Goal: Task Accomplishment & Management: Use online tool/utility

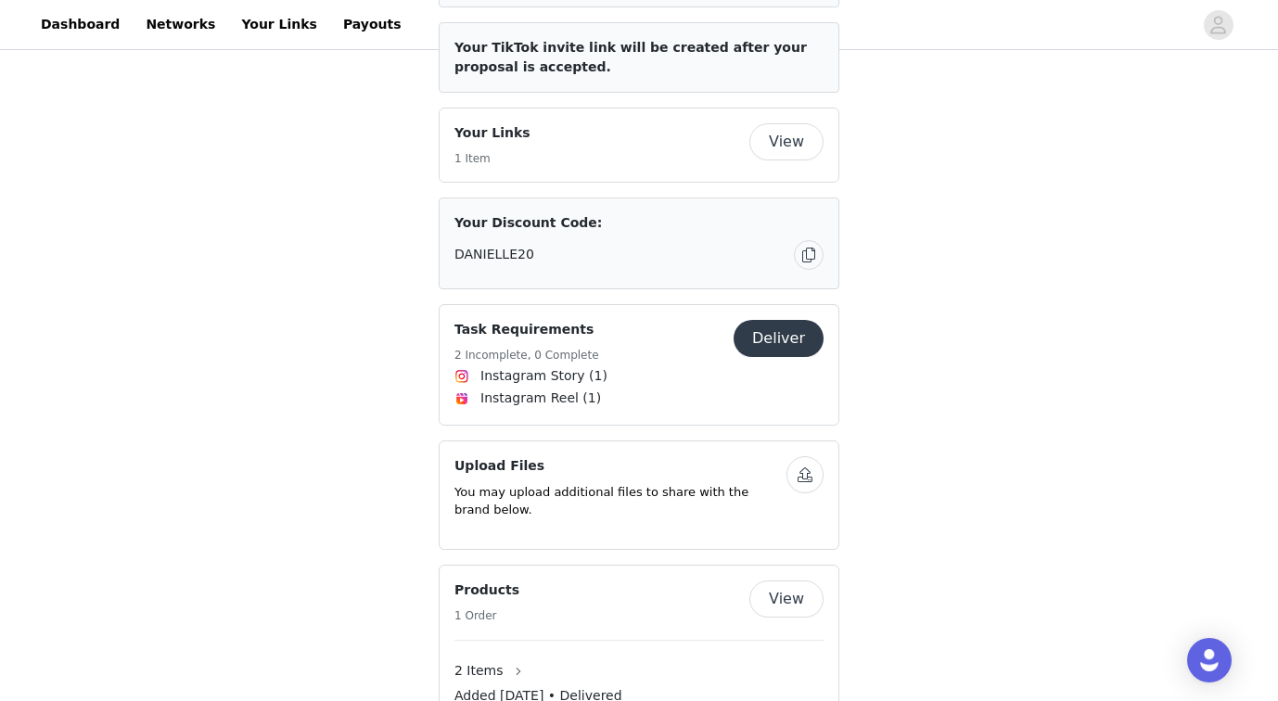
scroll to position [737, 0]
click at [798, 319] on button "Deliver" at bounding box center [779, 337] width 90 height 37
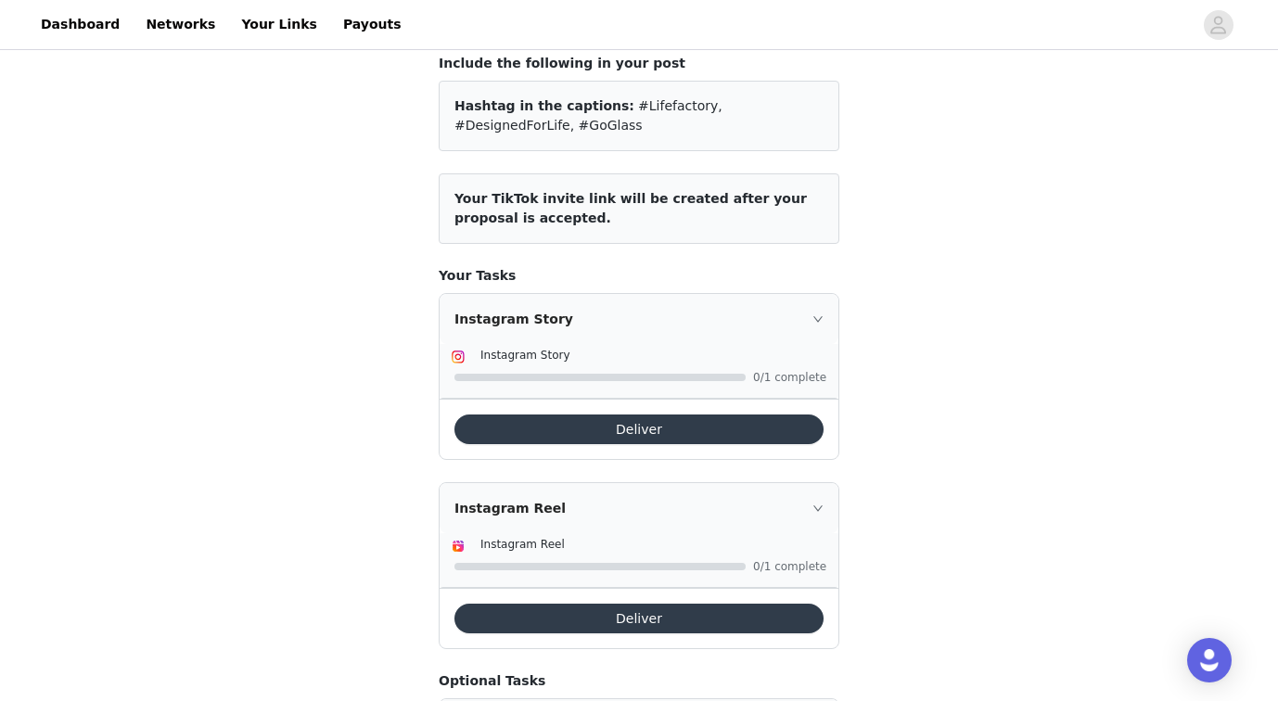
scroll to position [149, 0]
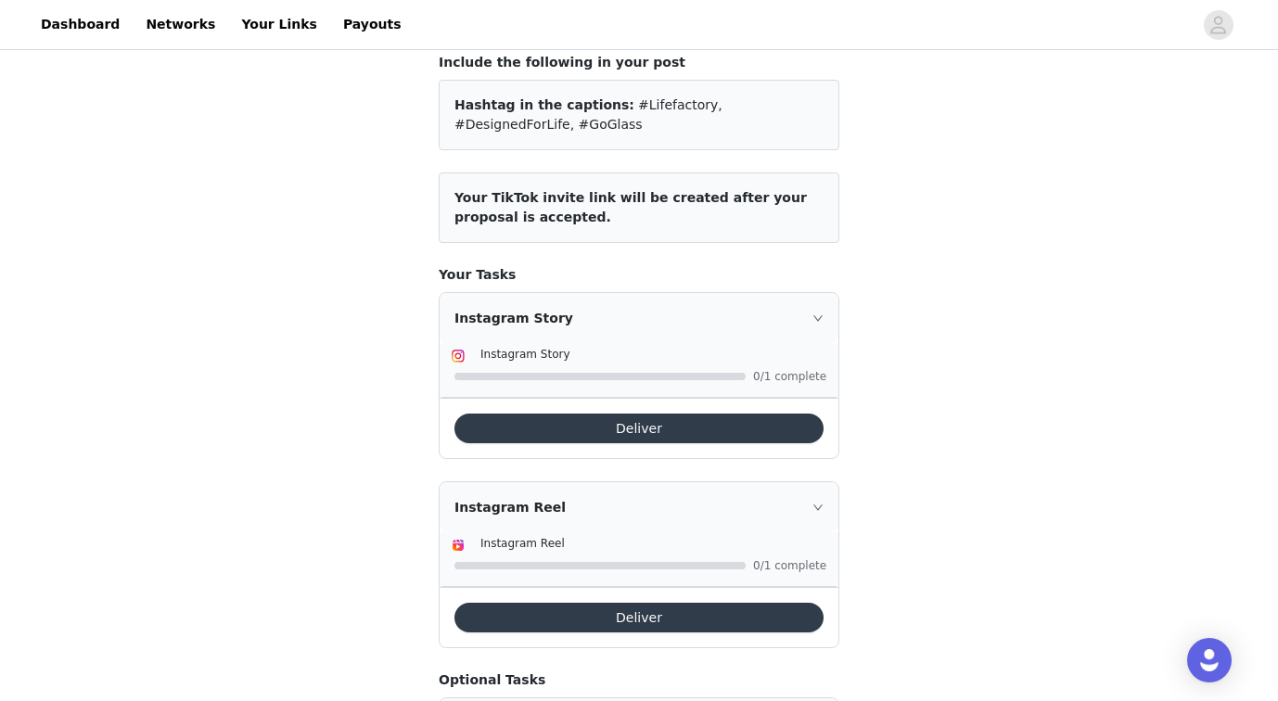
click at [626, 426] on button "Deliver" at bounding box center [638, 429] width 369 height 30
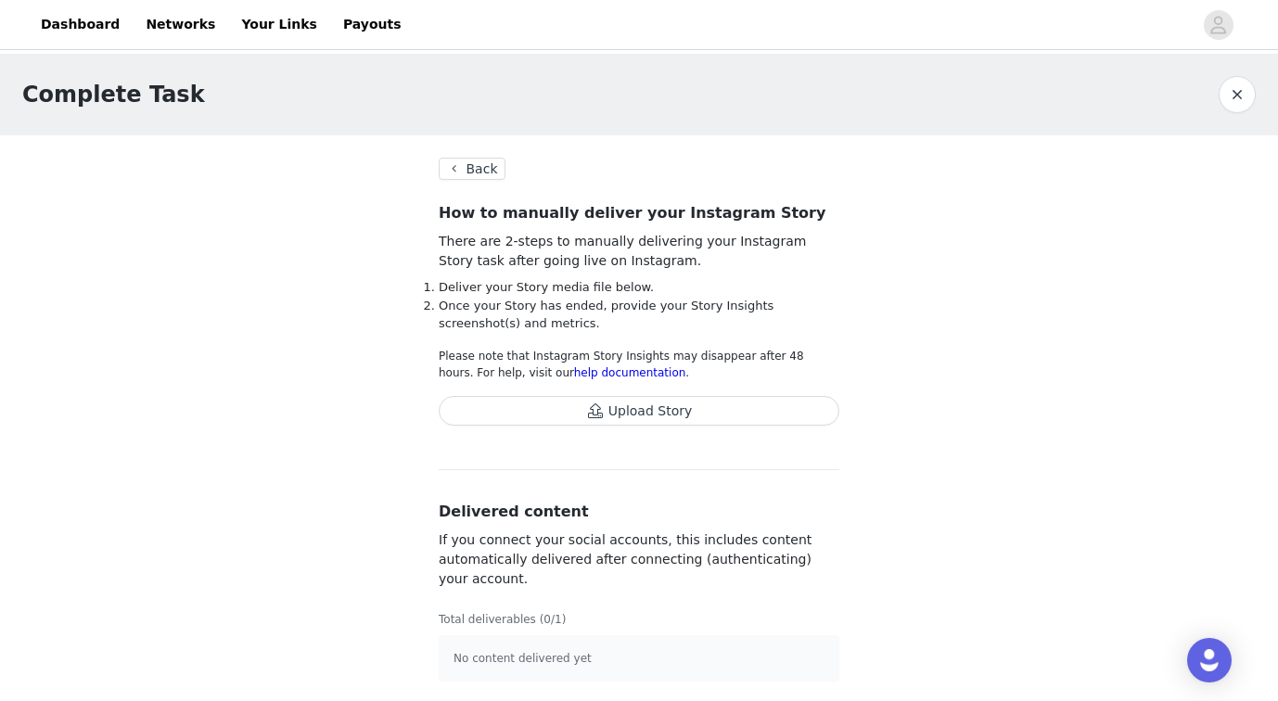
click at [628, 411] on button "Upload Story" at bounding box center [639, 411] width 401 height 30
click at [475, 164] on button "Back" at bounding box center [472, 167] width 67 height 22
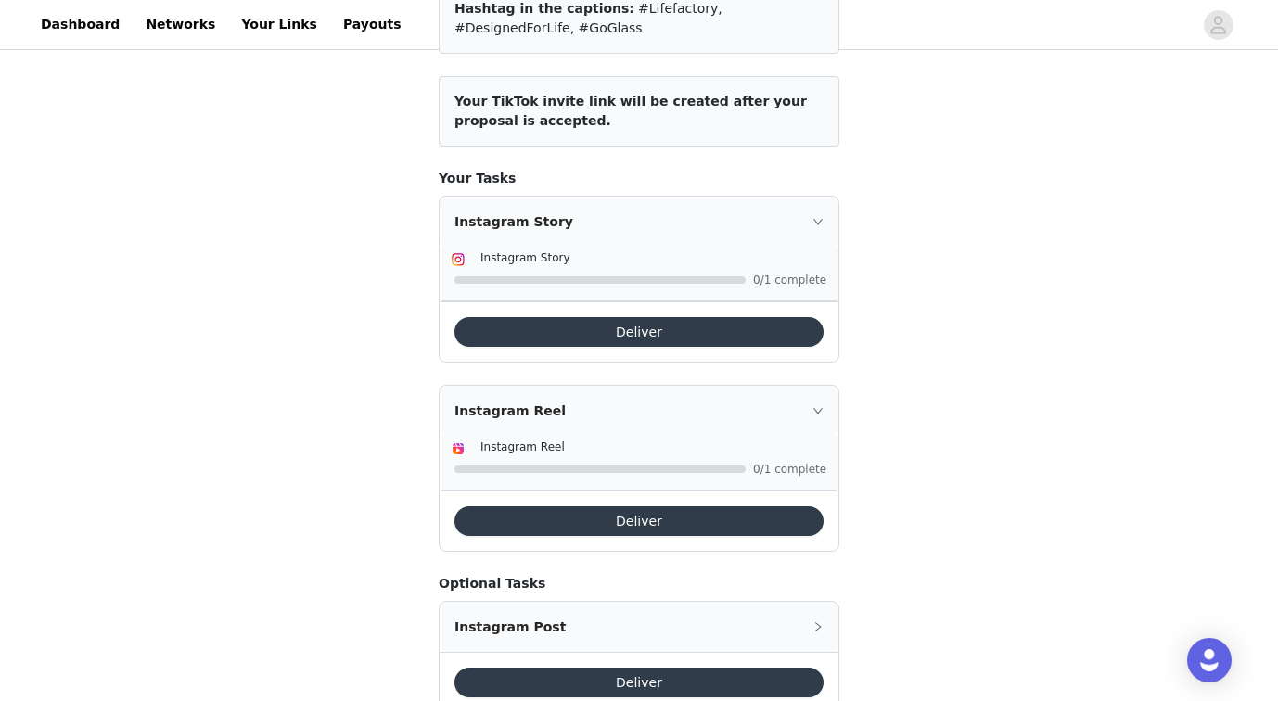
scroll to position [249, 0]
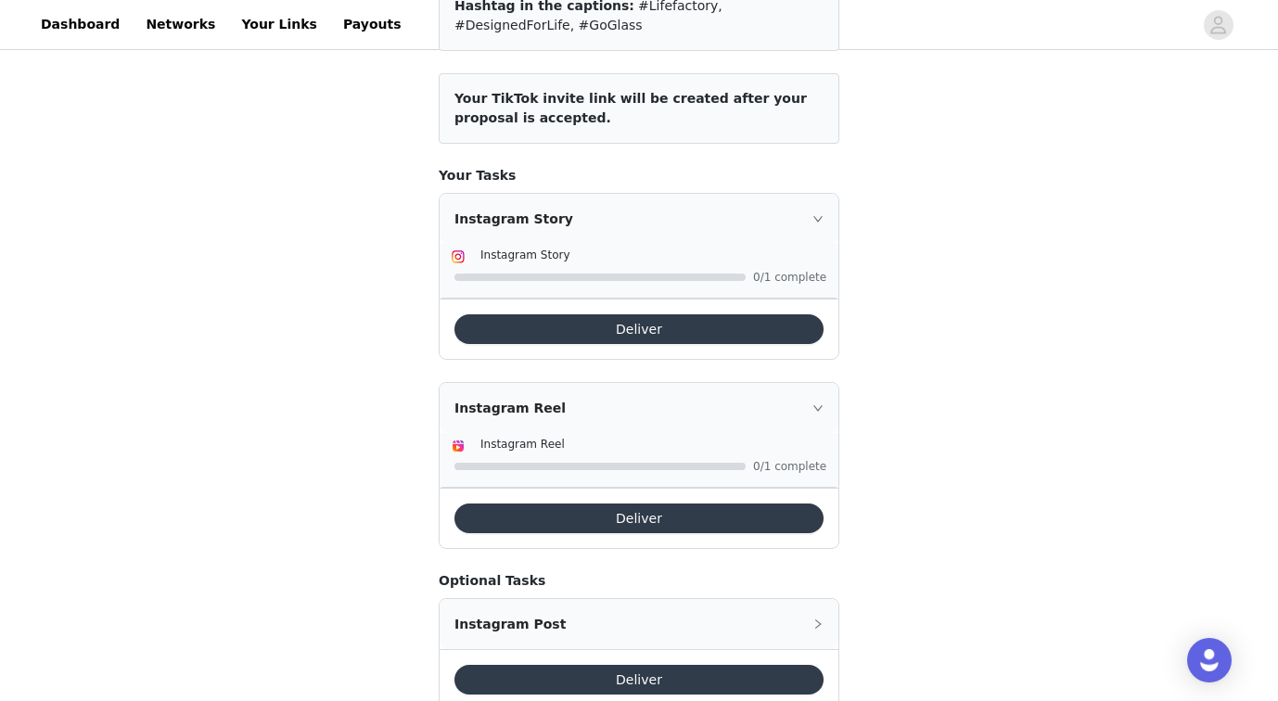
click at [632, 520] on button "Deliver" at bounding box center [638, 519] width 369 height 30
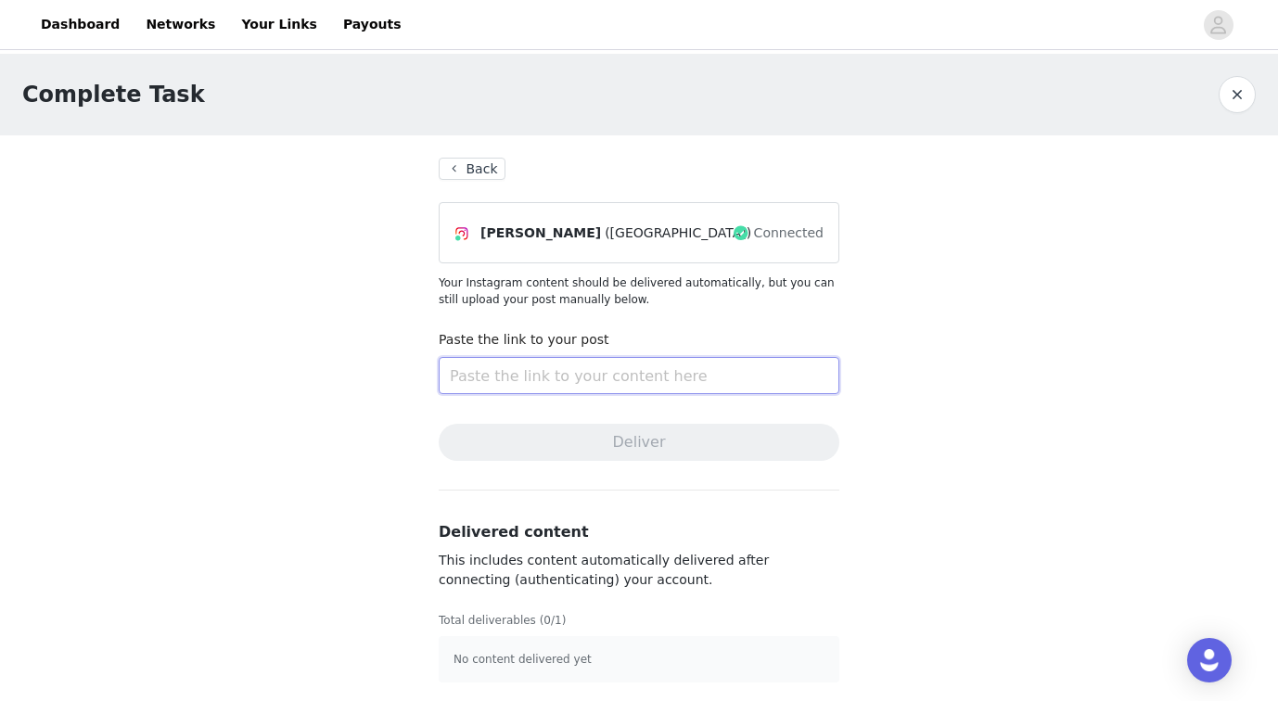
click at [522, 379] on input "text" at bounding box center [639, 375] width 401 height 37
paste input "[URL][DOMAIN_NAME]"
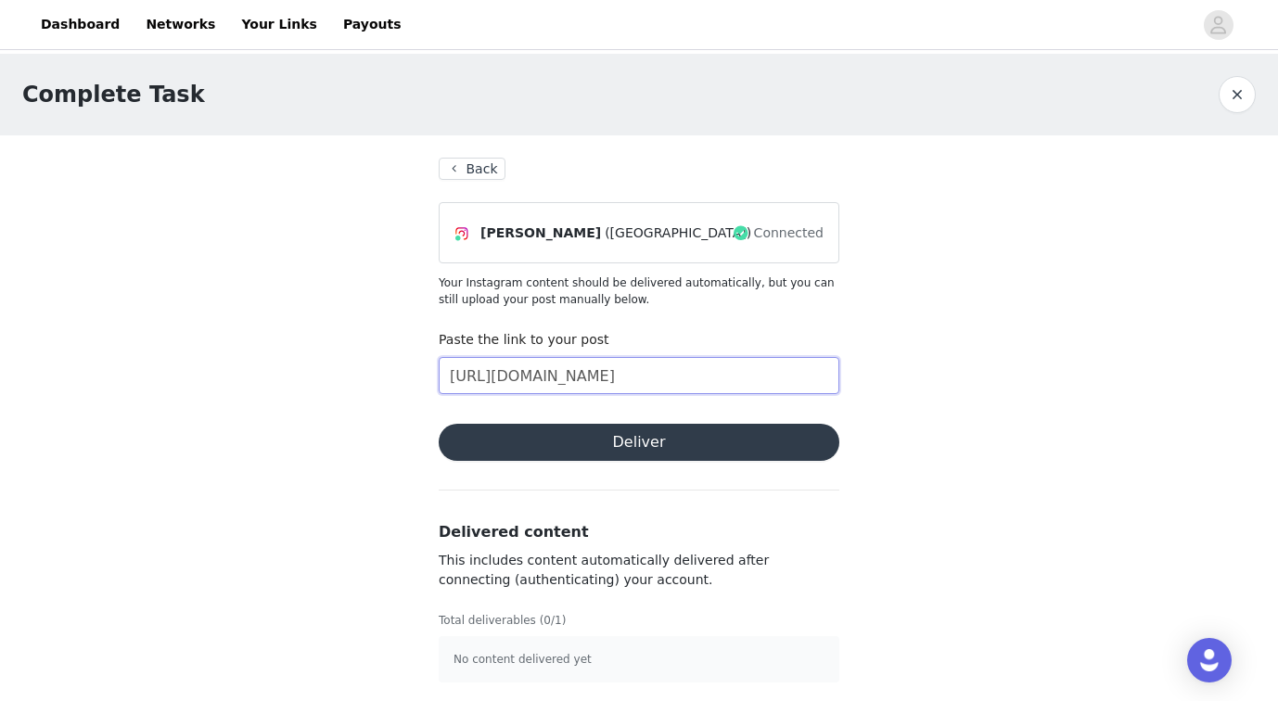
type input "[URL][DOMAIN_NAME]"
click at [634, 440] on button "Deliver" at bounding box center [639, 442] width 401 height 37
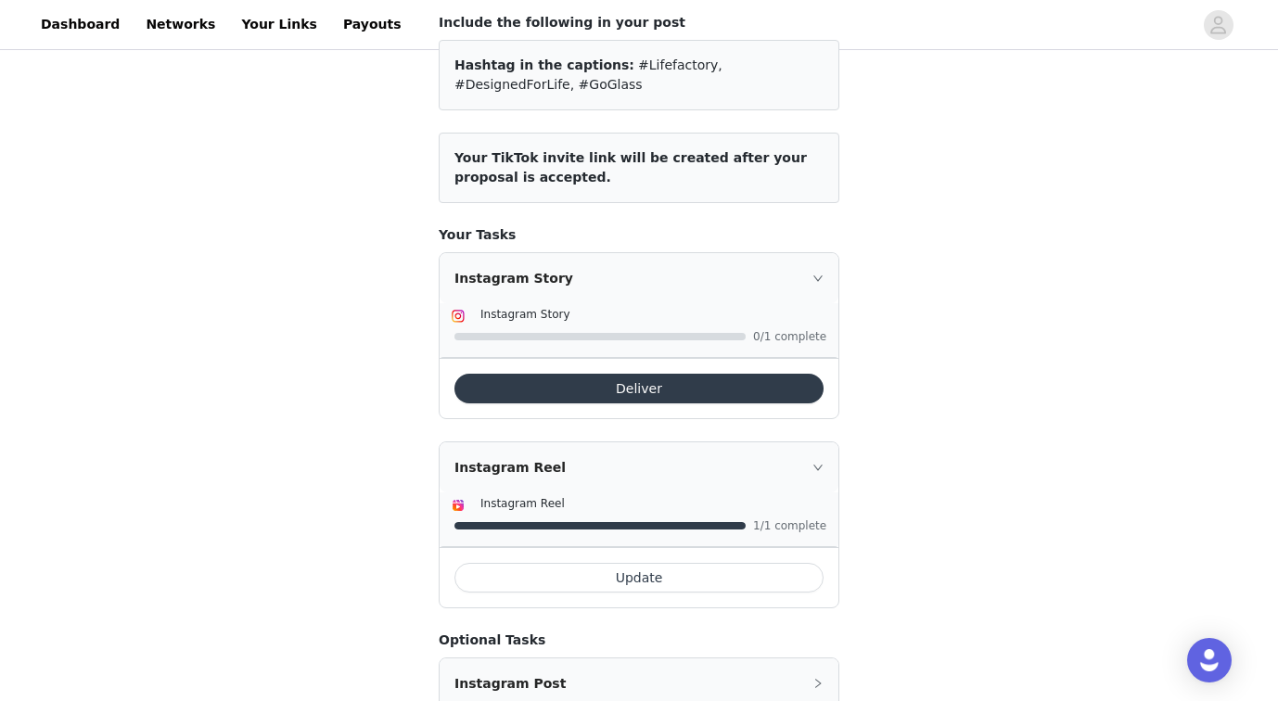
scroll to position [186, 0]
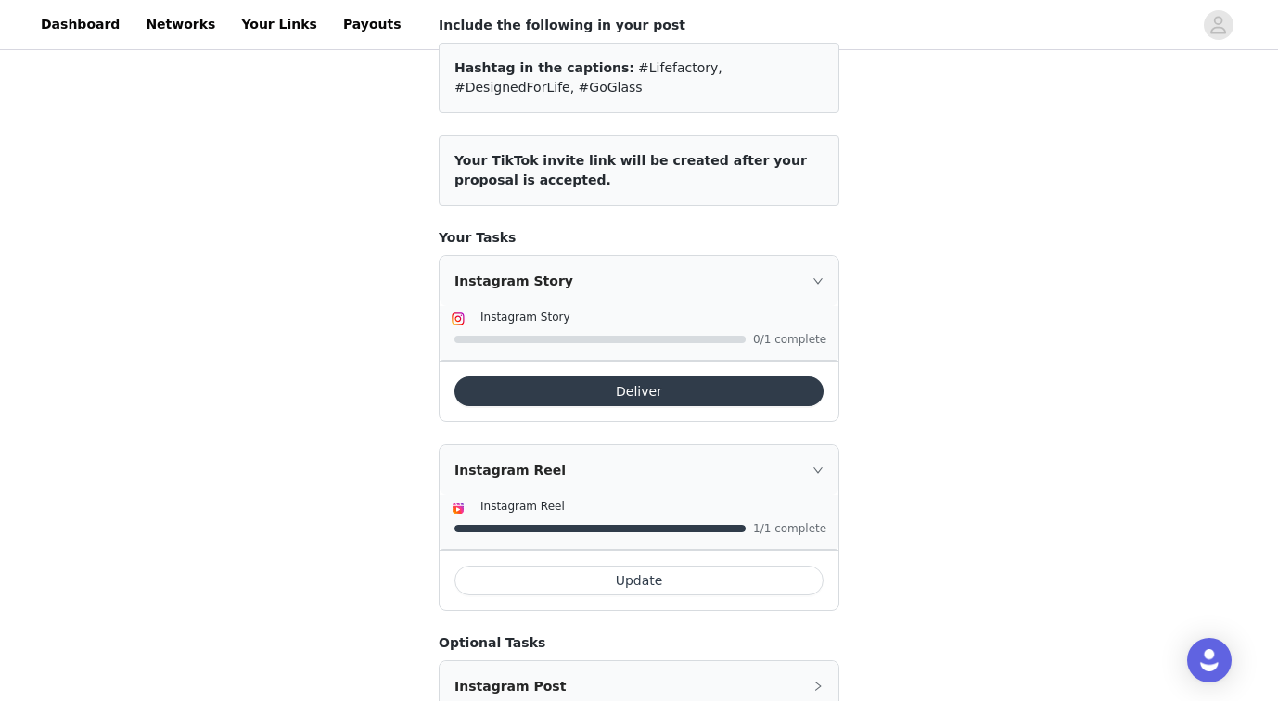
click at [634, 399] on button "Deliver" at bounding box center [638, 392] width 369 height 30
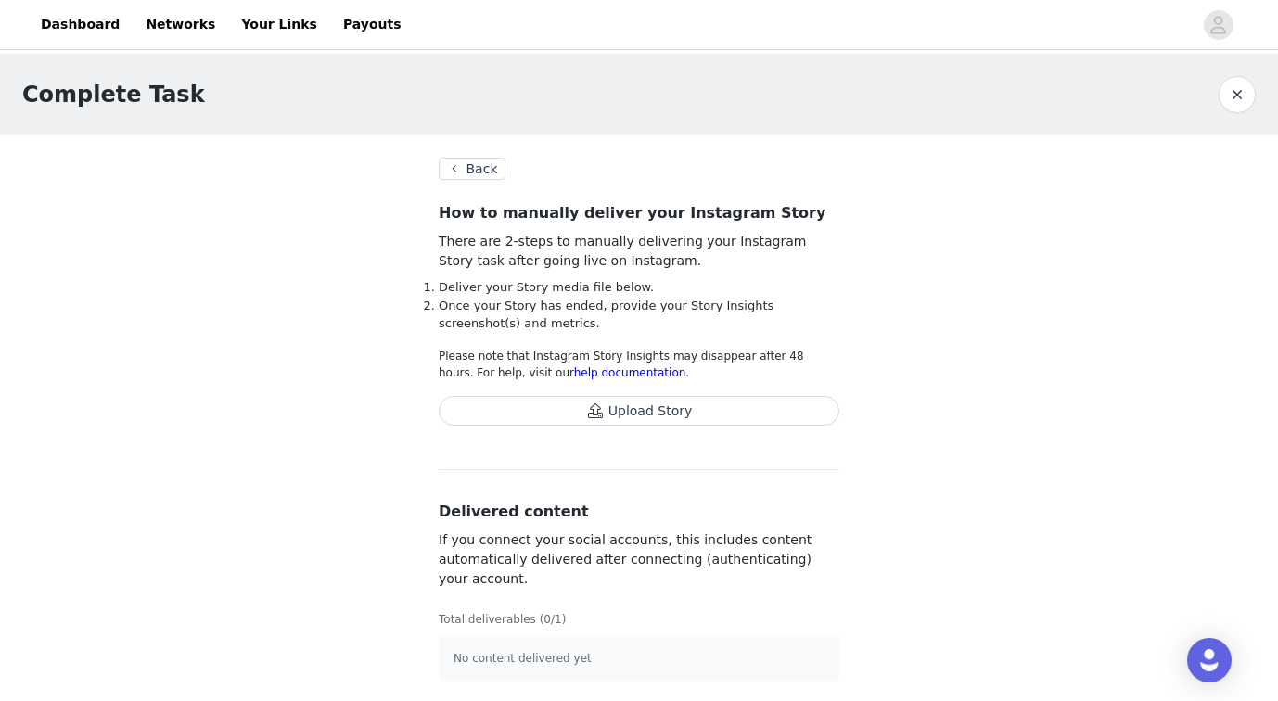
click at [632, 409] on button "Upload Story" at bounding box center [639, 411] width 401 height 30
click at [632, 408] on button "Upload Story" at bounding box center [639, 411] width 401 height 30
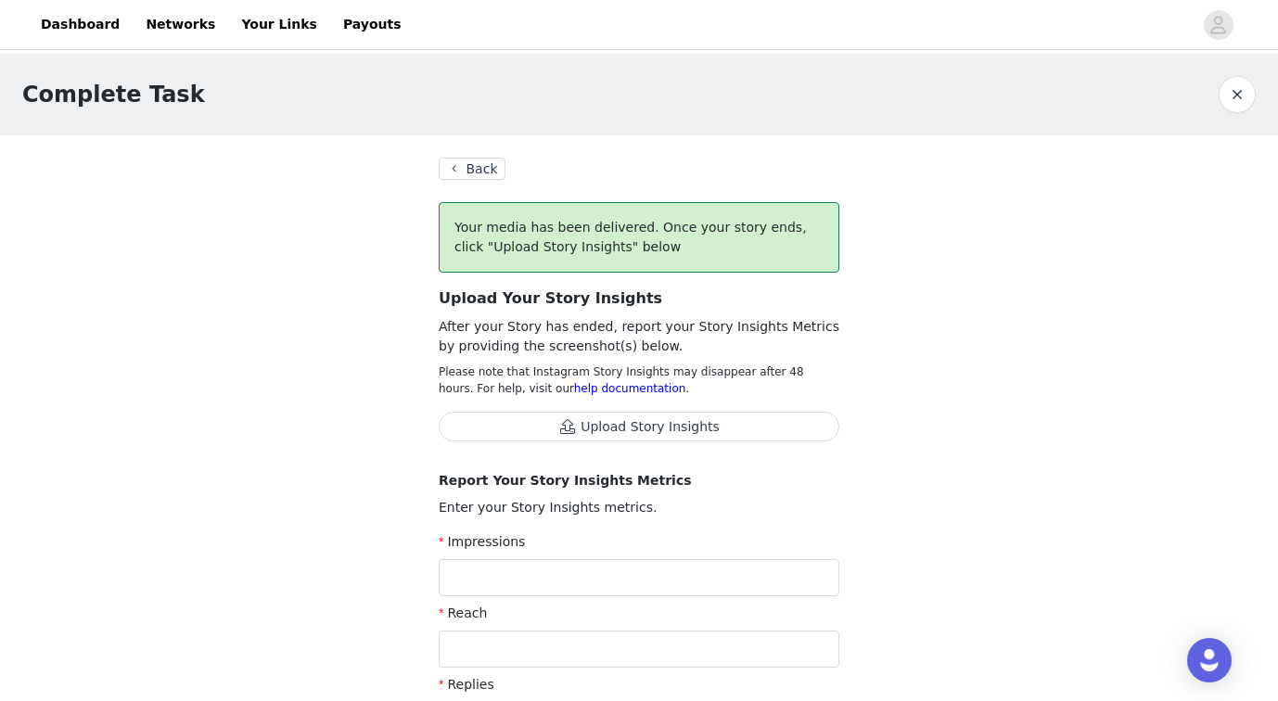
click at [471, 169] on button "Back" at bounding box center [472, 169] width 67 height 22
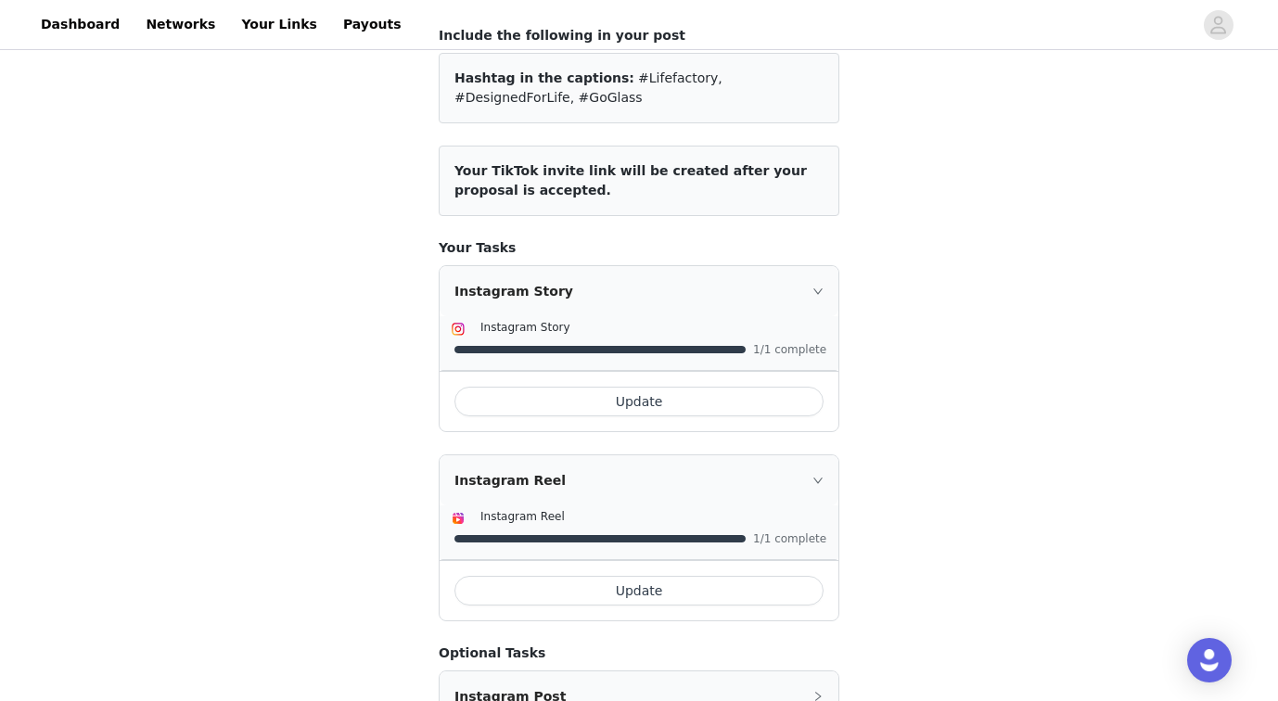
scroll to position [181, 0]
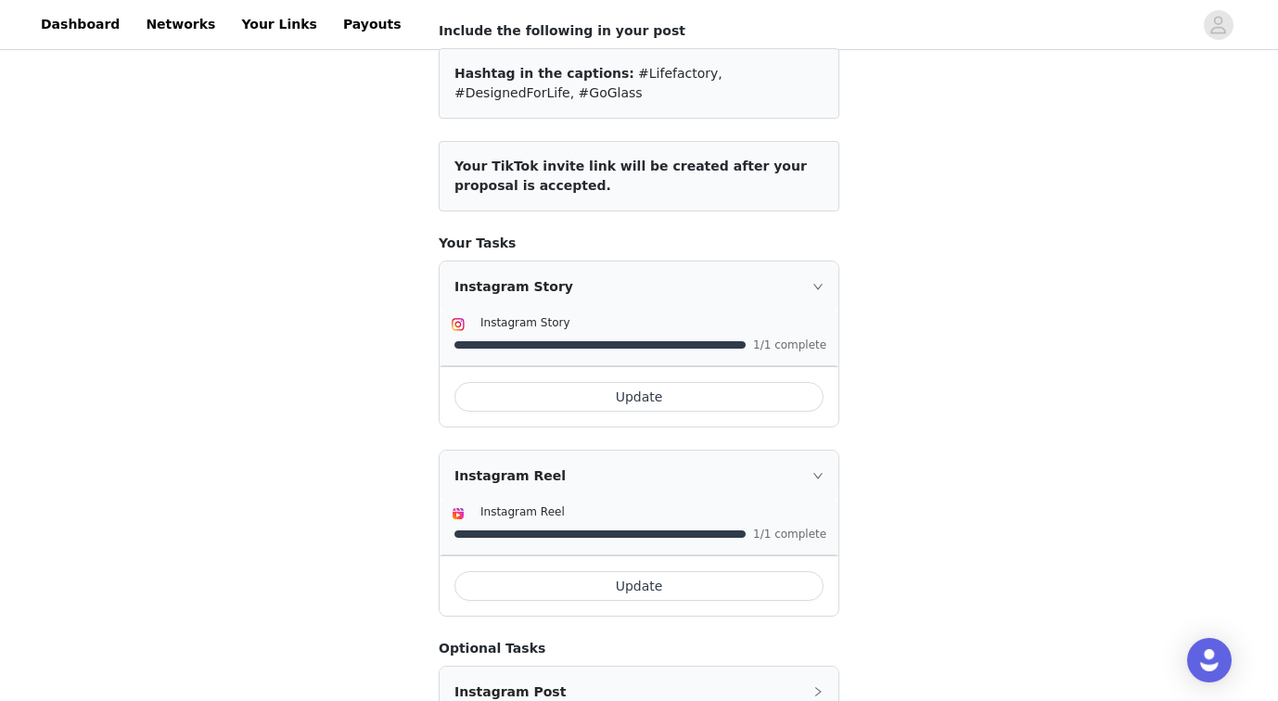
click at [634, 398] on button "Update" at bounding box center [638, 397] width 369 height 30
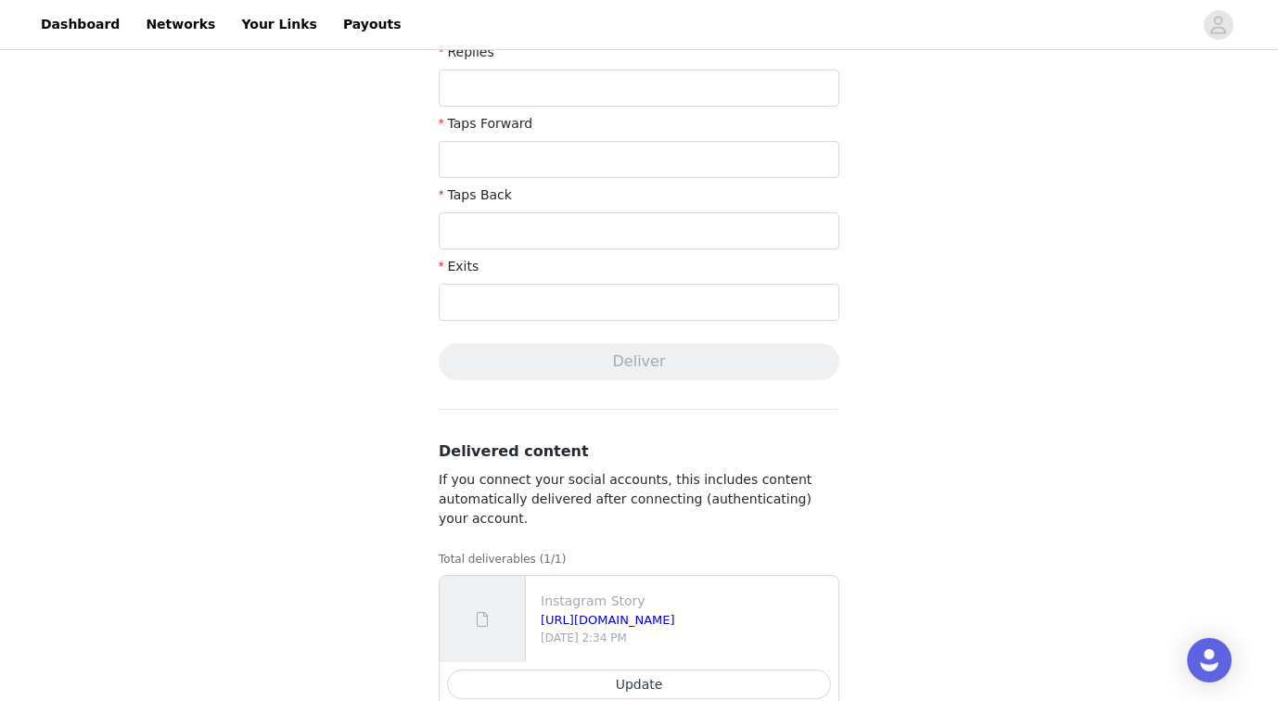
scroll to position [676, 0]
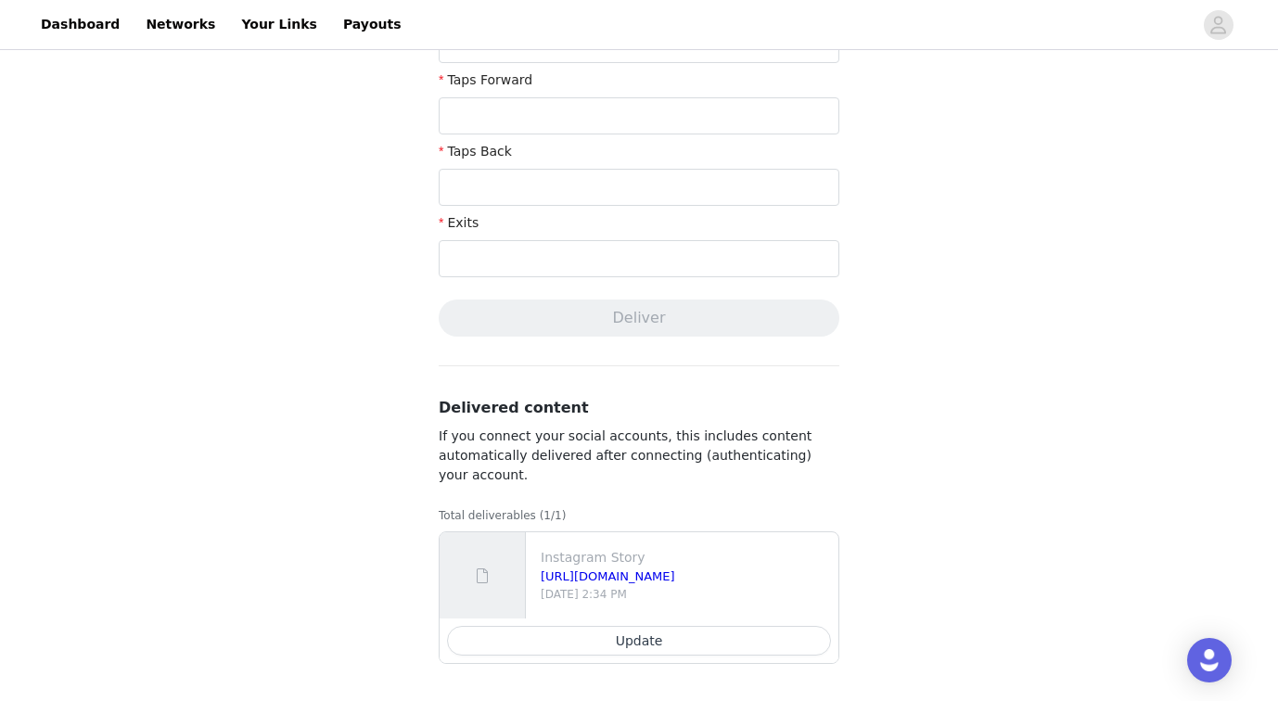
click at [638, 639] on button "Update" at bounding box center [639, 641] width 384 height 30
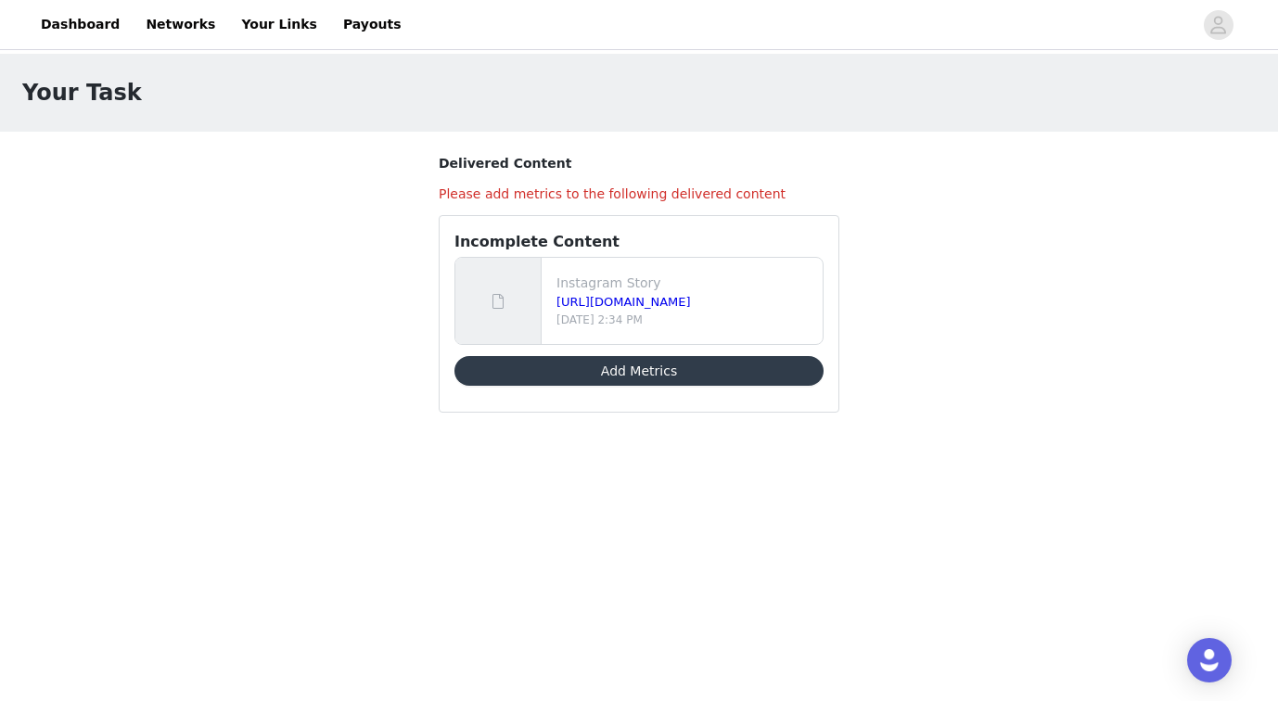
click at [633, 373] on button "Add Metrics" at bounding box center [638, 371] width 369 height 30
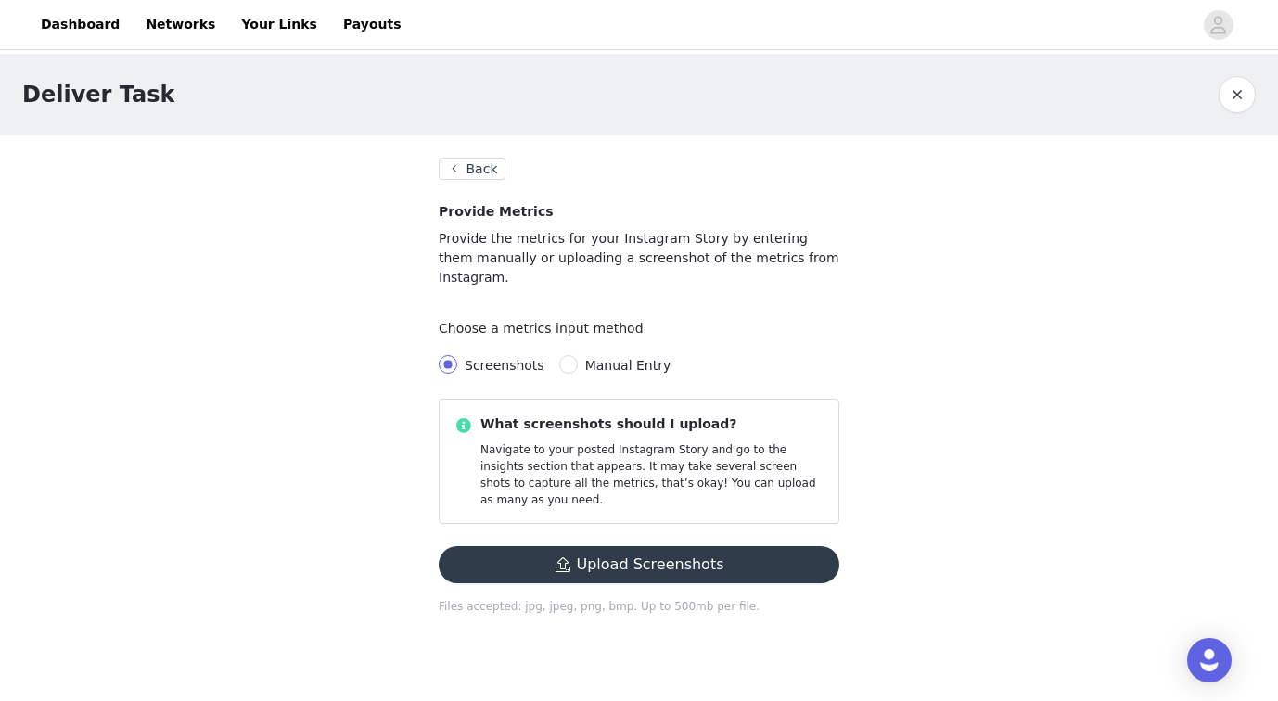
click at [634, 546] on button "Upload Screenshots" at bounding box center [639, 564] width 401 height 37
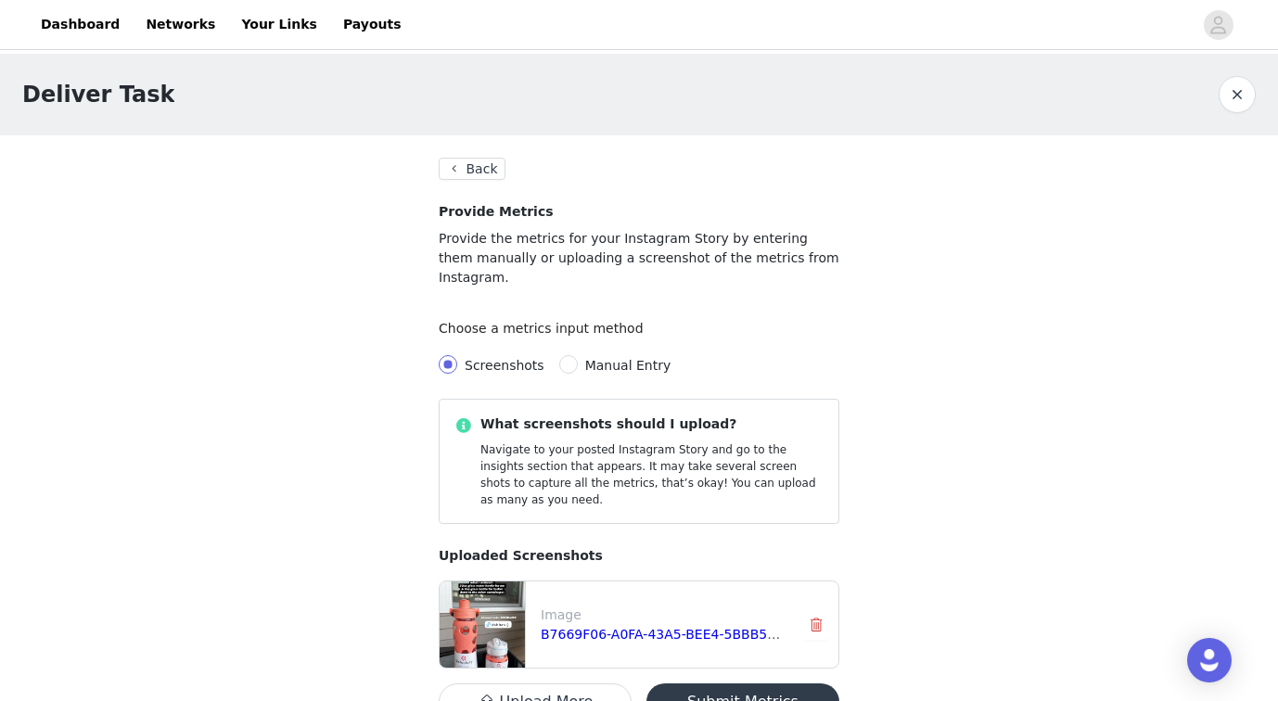
scroll to position [59, 0]
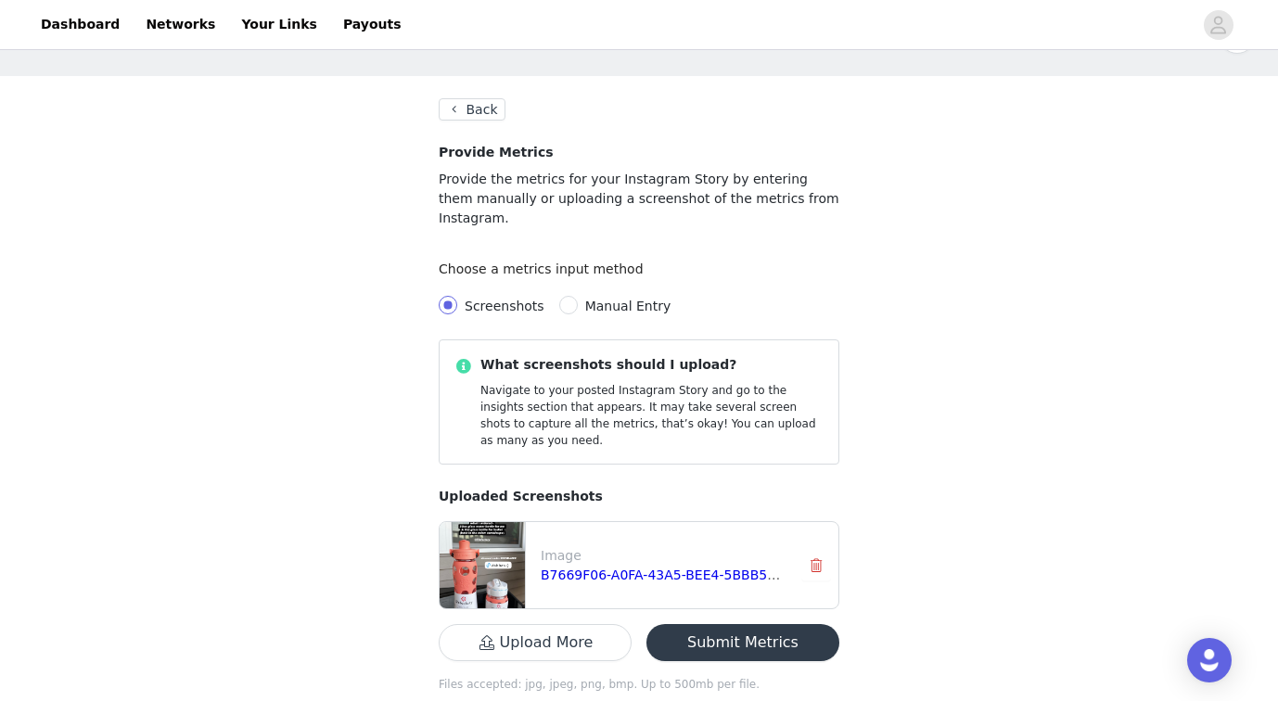
click at [531, 624] on button "Upload More" at bounding box center [535, 642] width 193 height 37
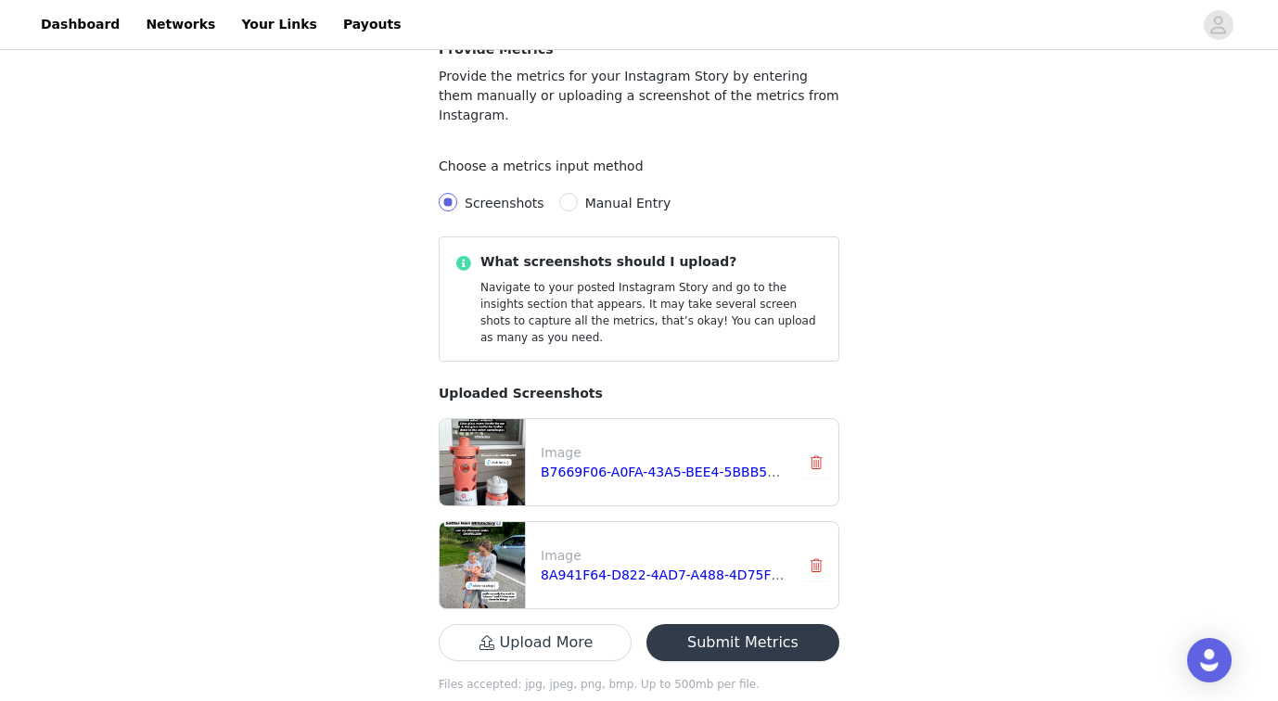
scroll to position [89, 0]
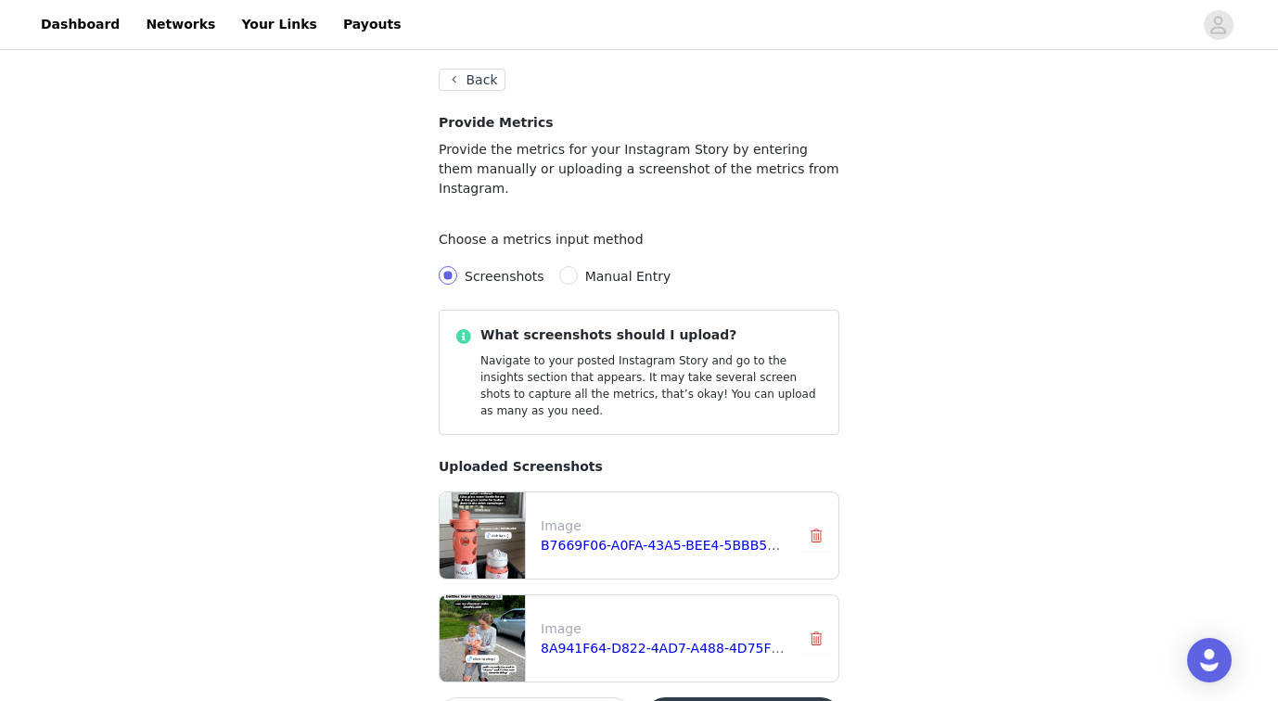
click at [477, 83] on button "Back" at bounding box center [472, 80] width 67 height 22
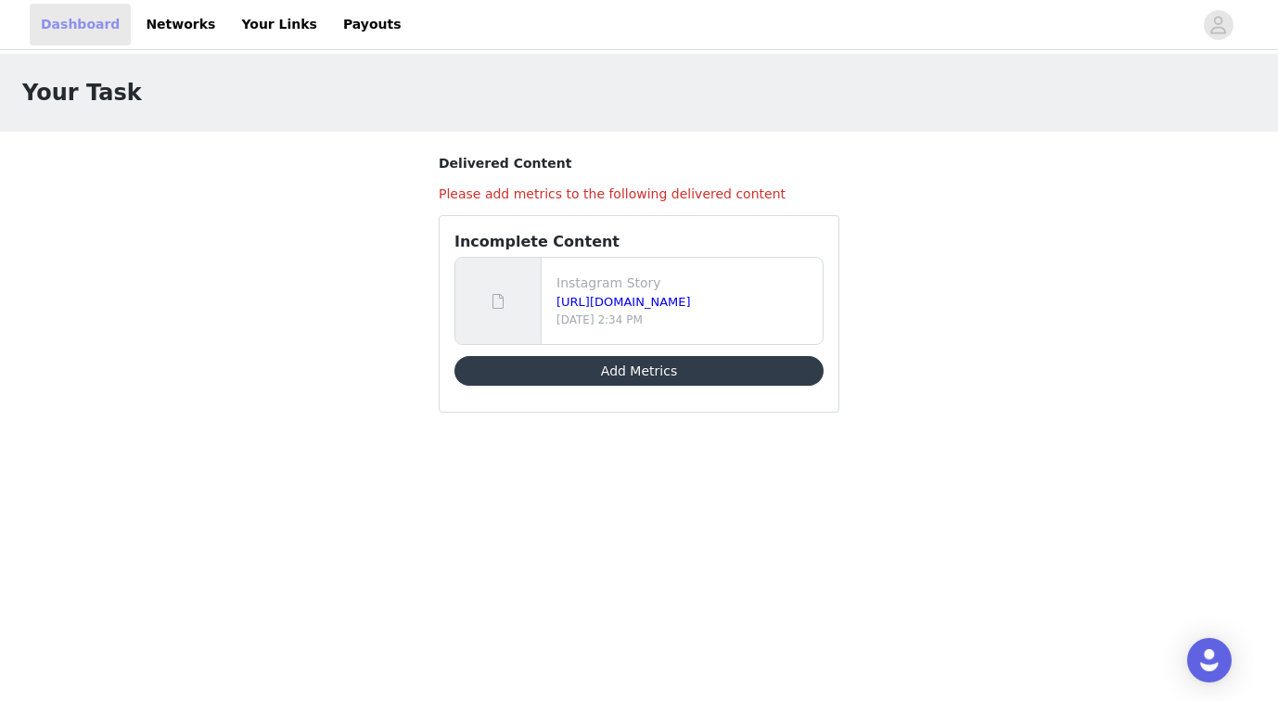
click at [76, 20] on link "Dashboard" at bounding box center [80, 25] width 101 height 42
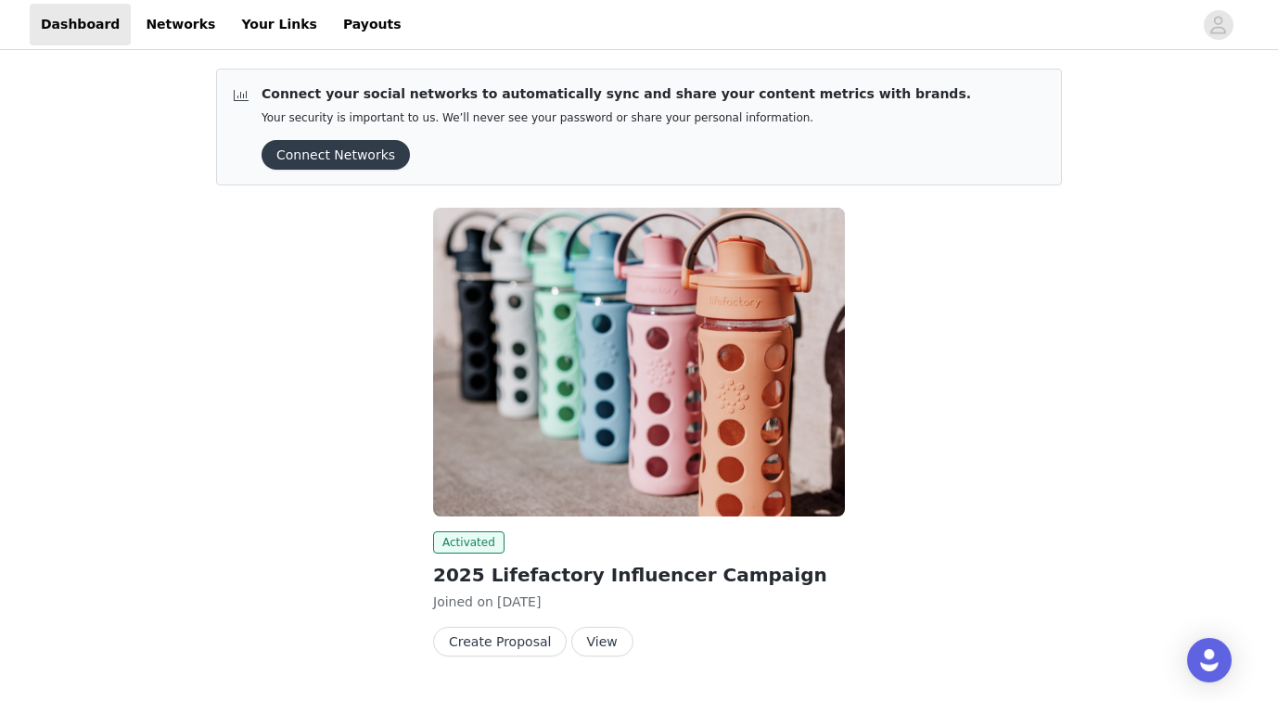
click at [332, 157] on button "Connect Networks" at bounding box center [336, 155] width 148 height 30
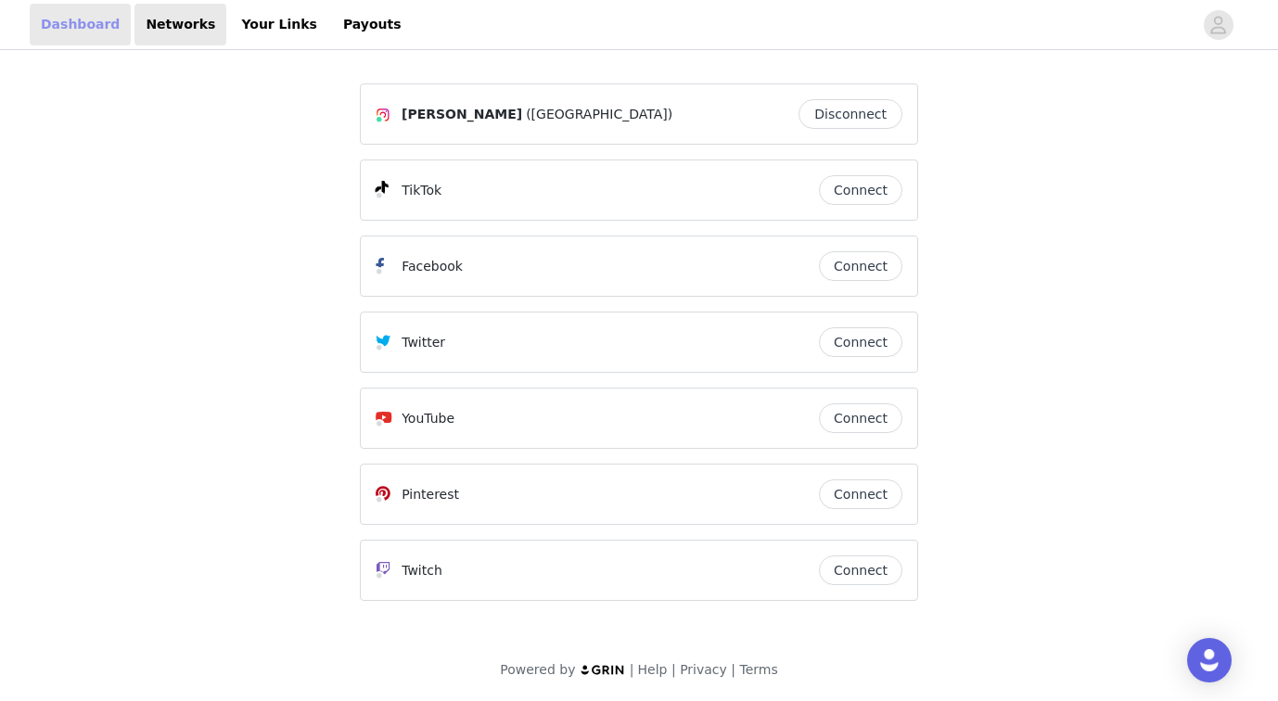
click at [73, 21] on link "Dashboard" at bounding box center [80, 25] width 101 height 42
